Goal: Transaction & Acquisition: Download file/media

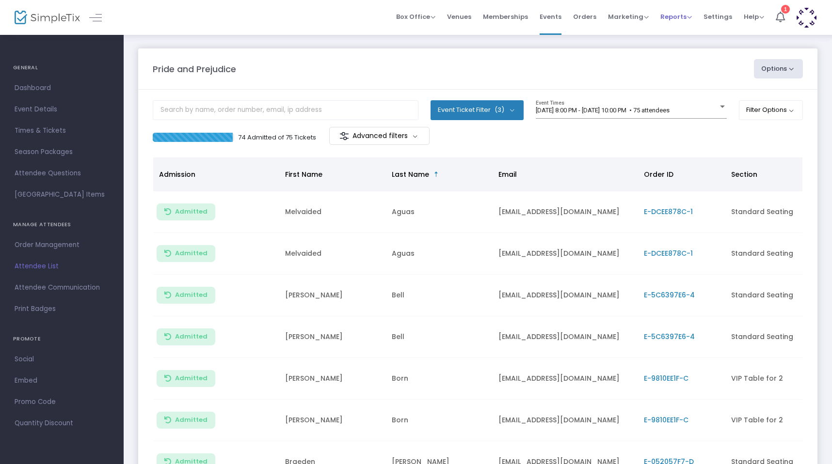
click at [517, 16] on span "Reports" at bounding box center [675, 16] width 31 height 9
click at [517, 72] on li "Download" at bounding box center [691, 70] width 63 height 19
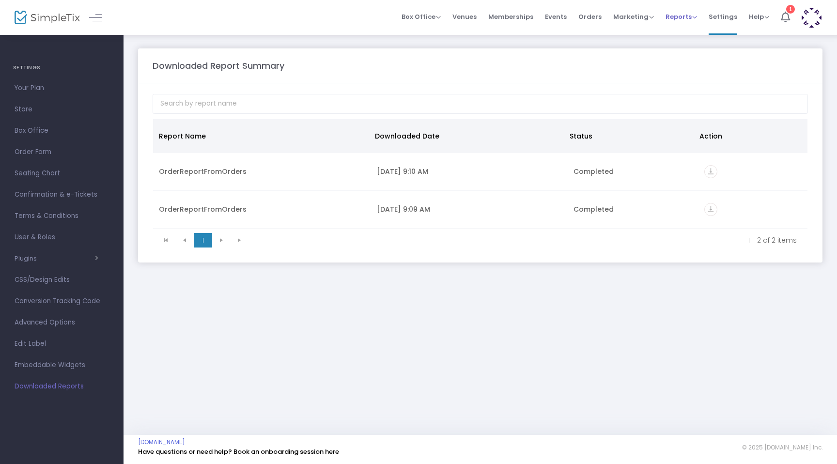
click at [517, 19] on span "Reports" at bounding box center [681, 16] width 31 height 9
click at [517, 49] on li "Sales Reports" at bounding box center [697, 51] width 63 height 19
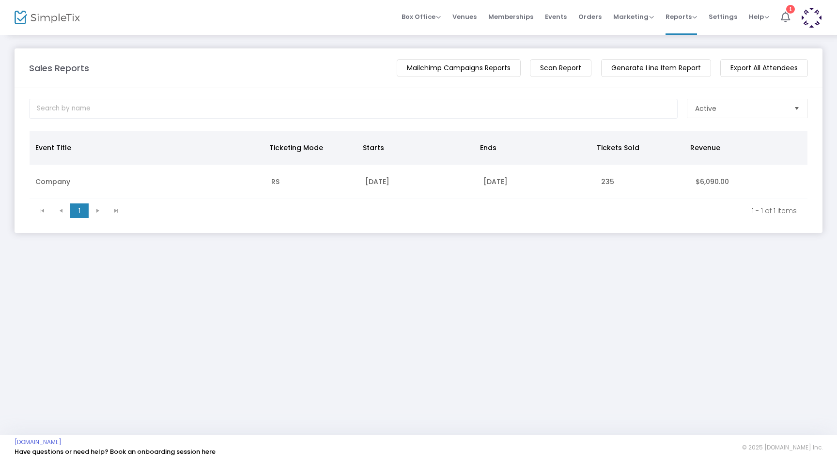
click at [517, 73] on m-button "Export All Attendees" at bounding box center [765, 68] width 88 height 18
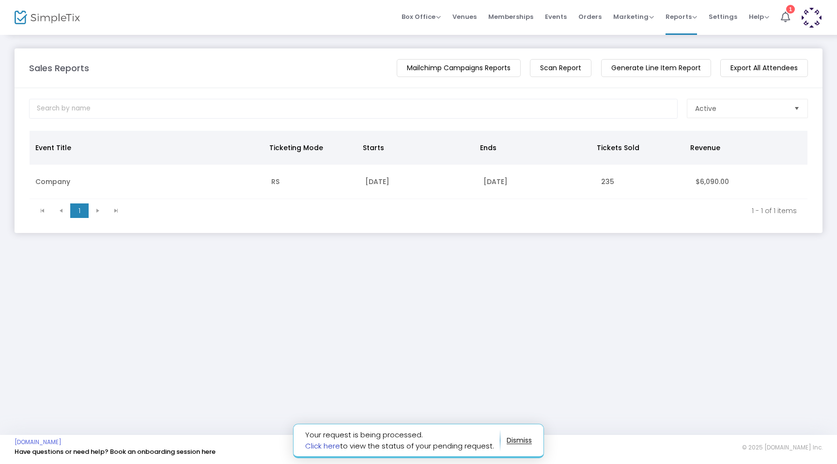
click at [314, 432] on link "Click here" at bounding box center [322, 446] width 35 height 10
